Goal: Information Seeking & Learning: Learn about a topic

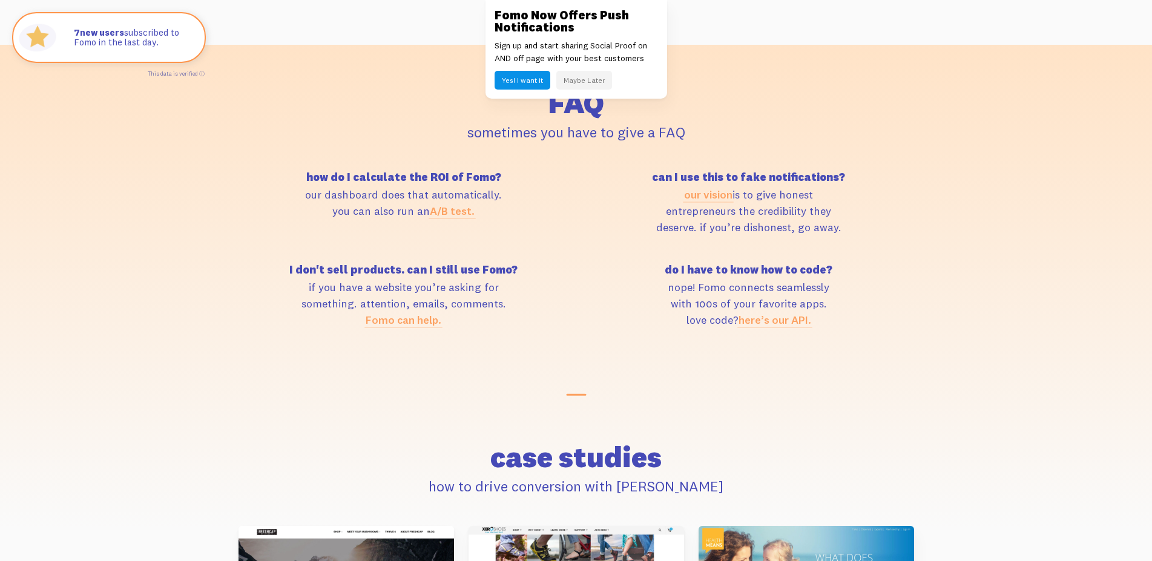
scroll to position [5266, 0]
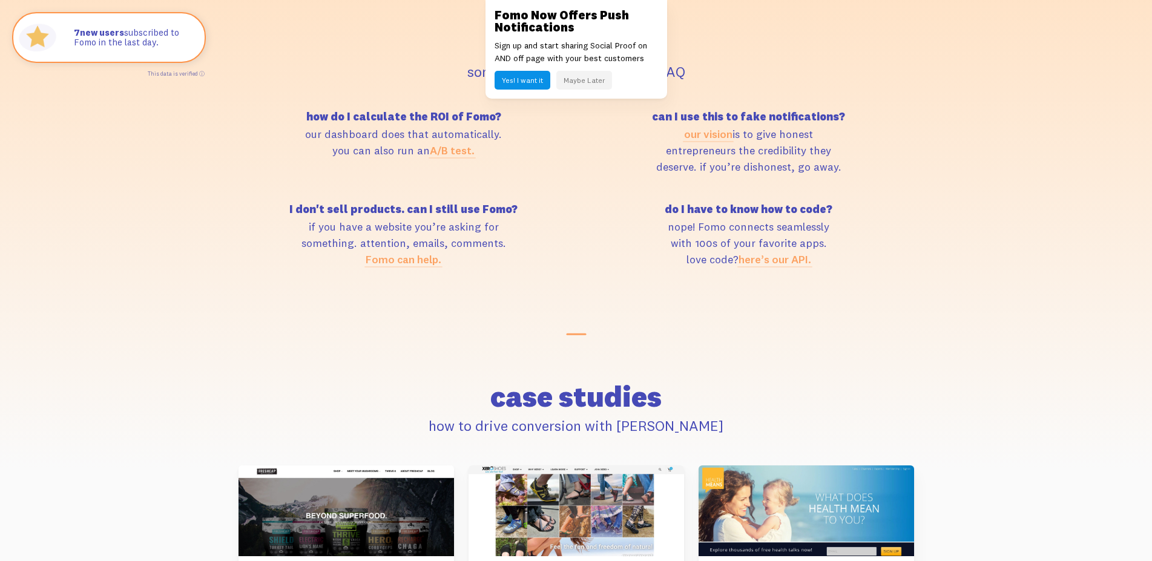
click at [403, 261] on link "Fomo can help." at bounding box center [404, 259] width 76 height 14
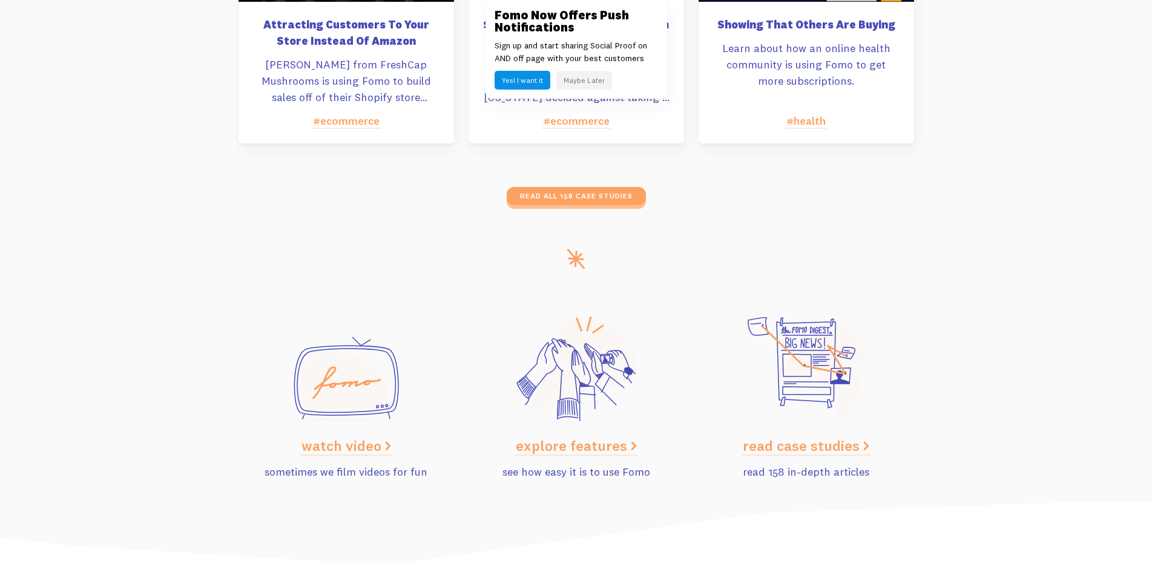
scroll to position [5881, 0]
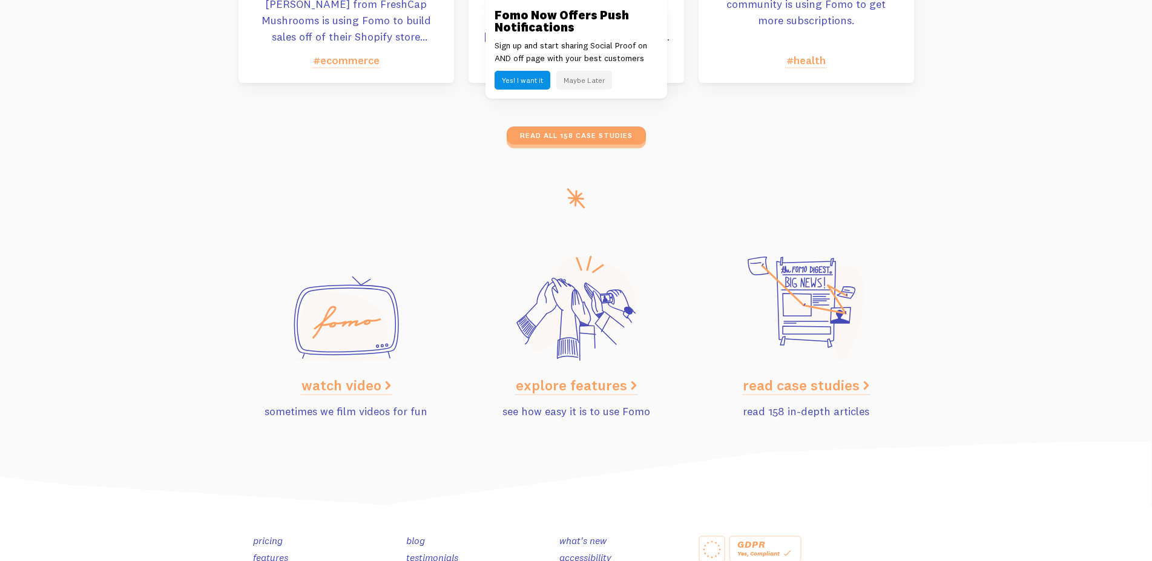
click at [581, 542] on link "what's new" at bounding box center [582, 540] width 47 height 12
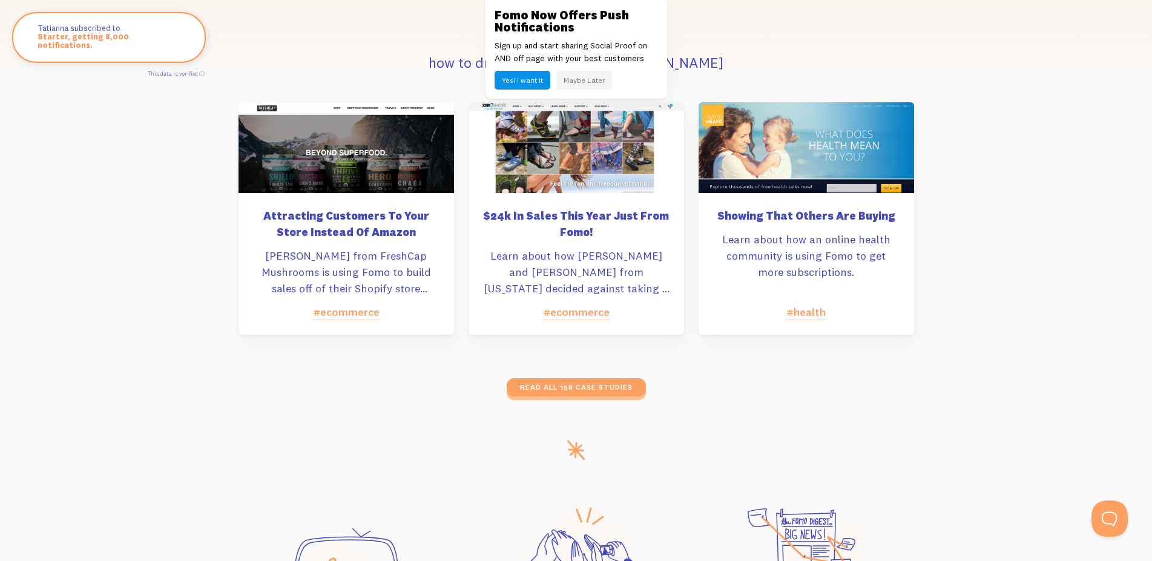
scroll to position [5690, 0]
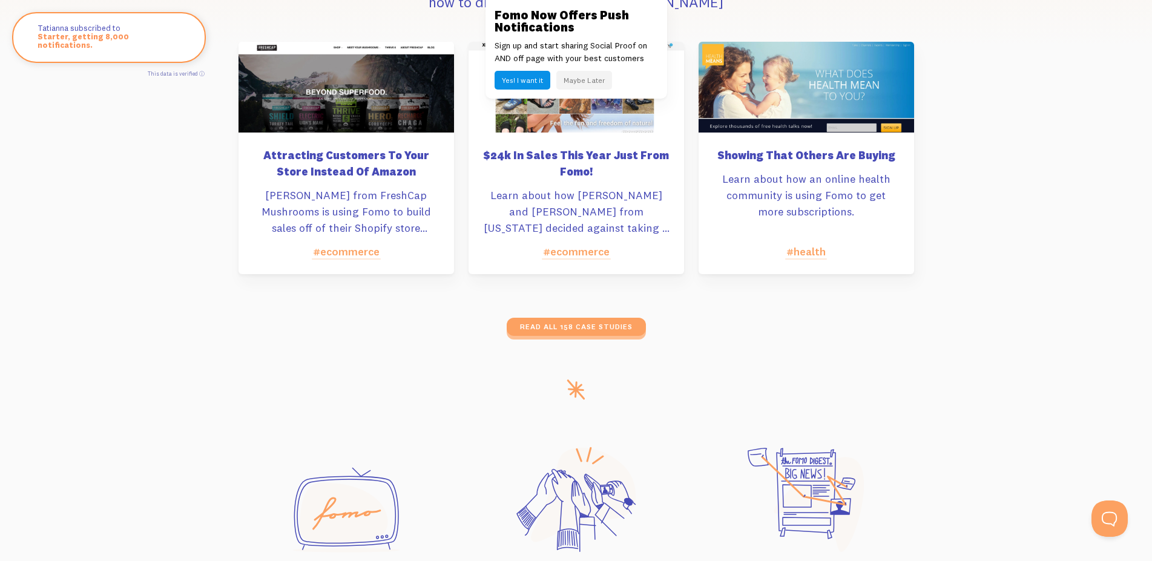
click at [341, 254] on link "#ecommerce" at bounding box center [346, 252] width 67 height 14
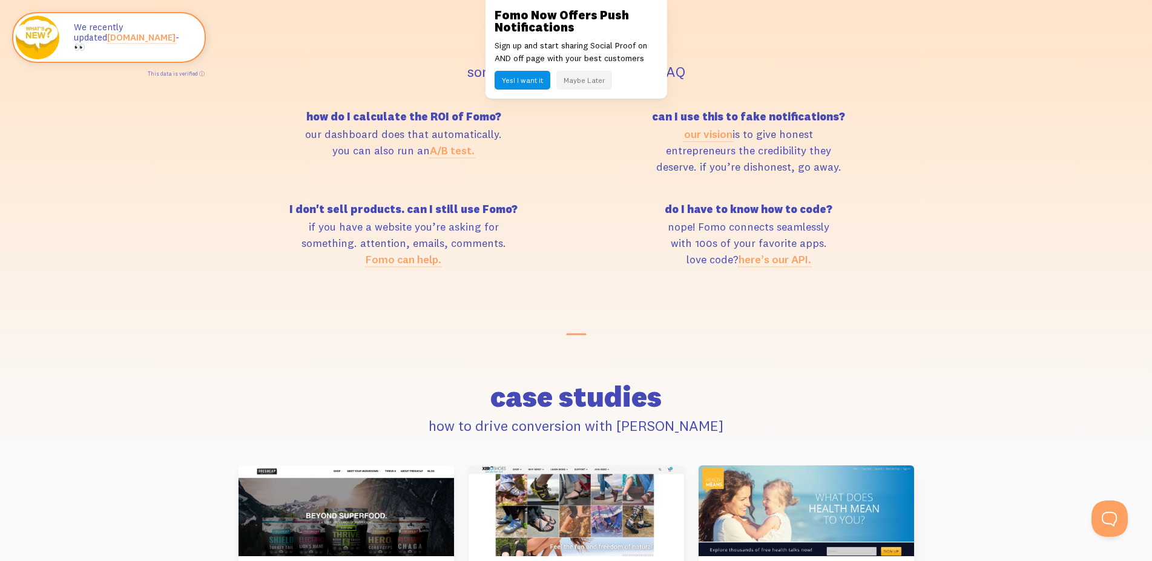
scroll to position [5448, 0]
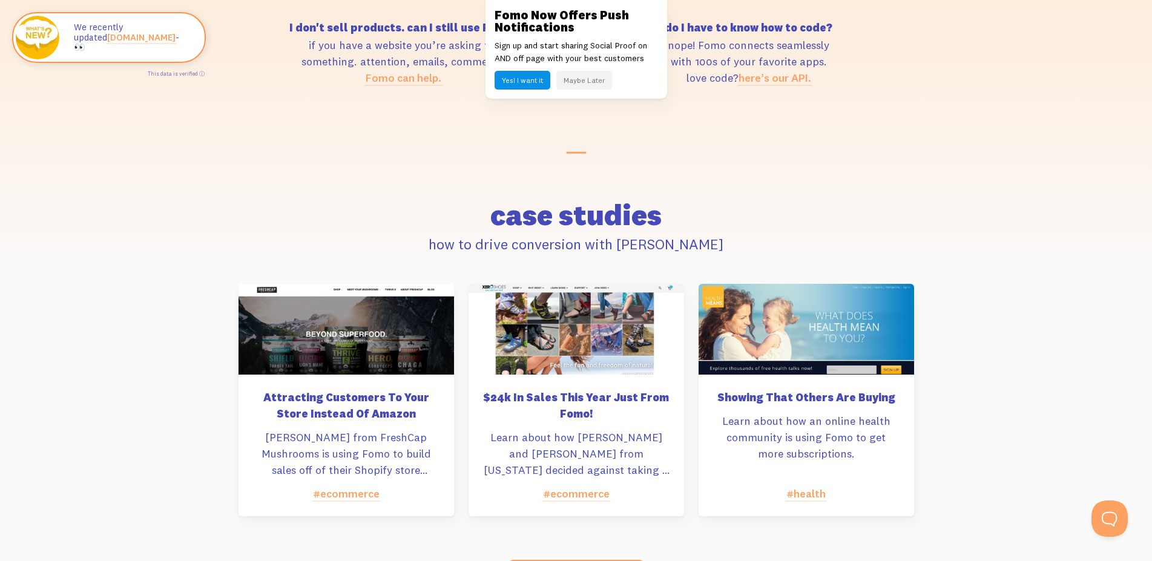
click at [372, 413] on h5 "Attracting Customers To Your Store Instead Of Amazon" at bounding box center [346, 405] width 186 height 33
